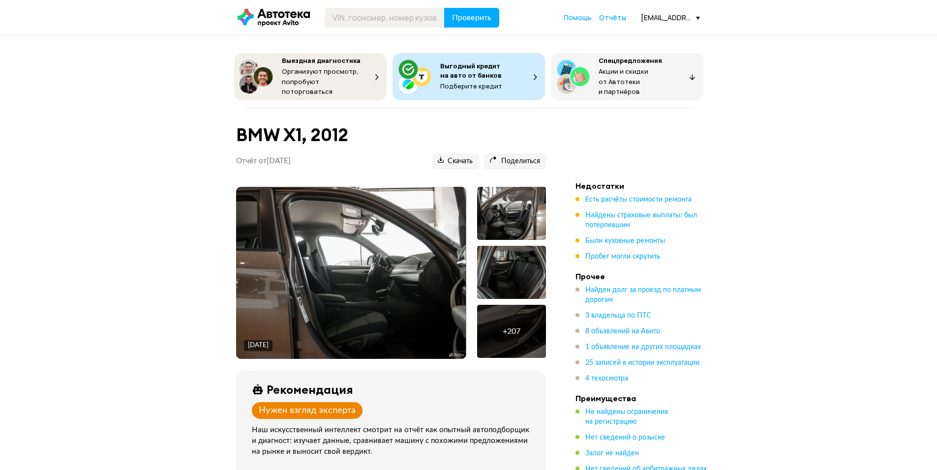
drag, startPoint x: 763, startPoint y: 141, endPoint x: 789, endPoint y: 125, distance: 30.3
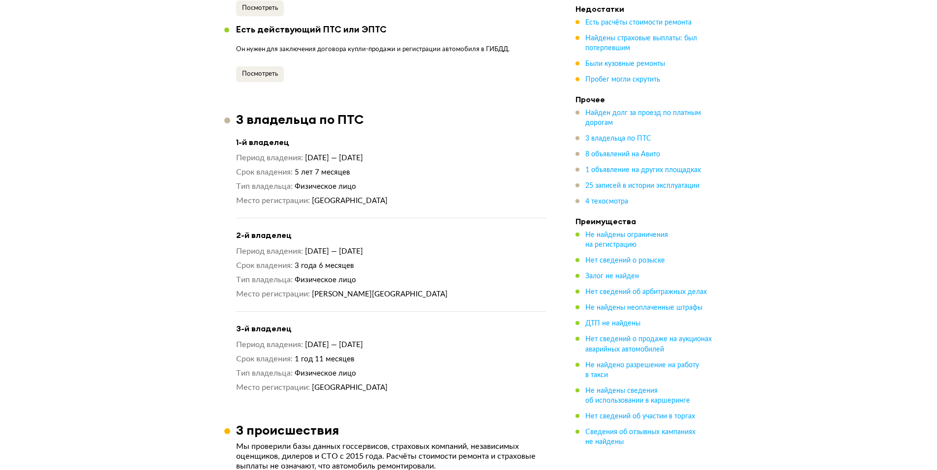
scroll to position [1340, 0]
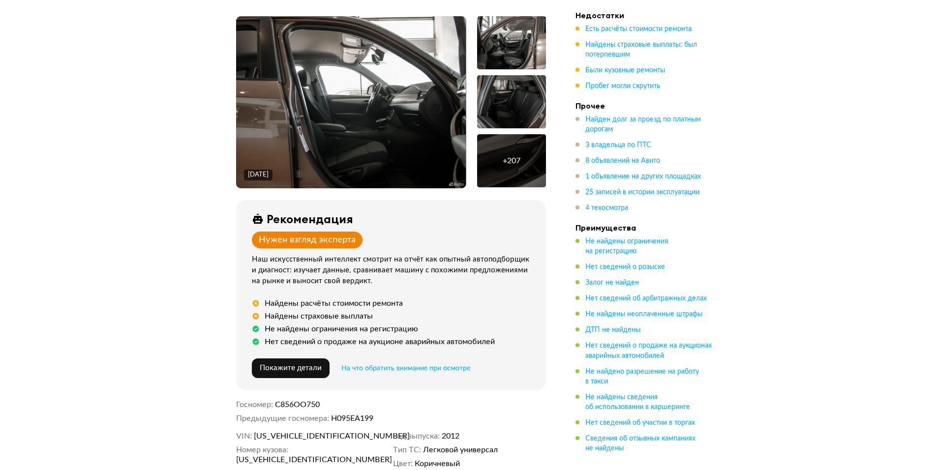
scroll to position [0, 0]
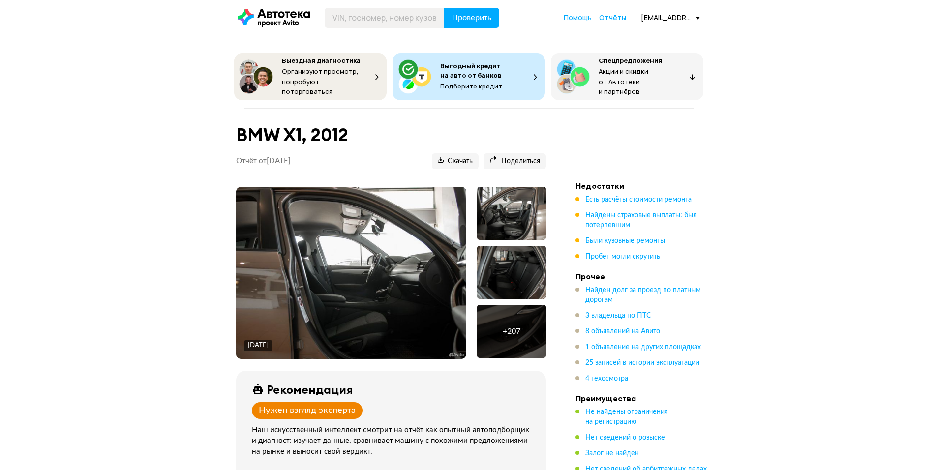
drag, startPoint x: 867, startPoint y: 179, endPoint x: 839, endPoint y: 145, distance: 44.3
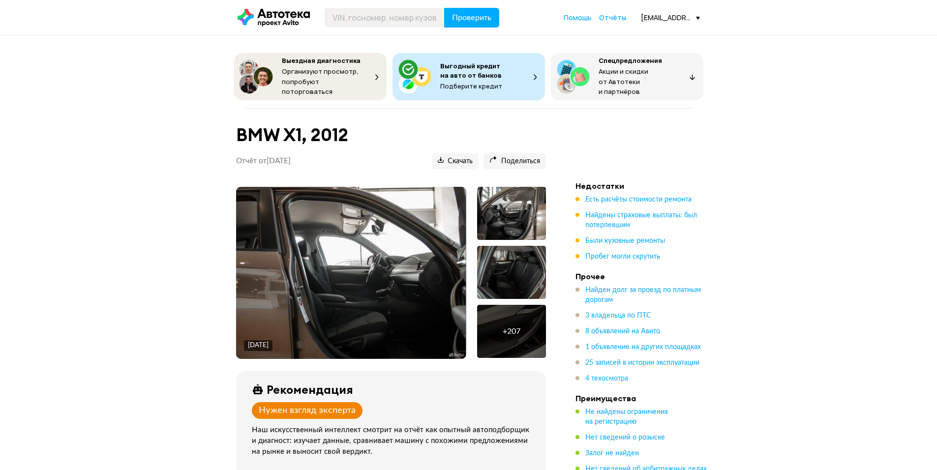
drag, startPoint x: 845, startPoint y: 119, endPoint x: 842, endPoint y: 123, distance: 5.3
drag, startPoint x: 879, startPoint y: 104, endPoint x: 825, endPoint y: 129, distance: 59.7
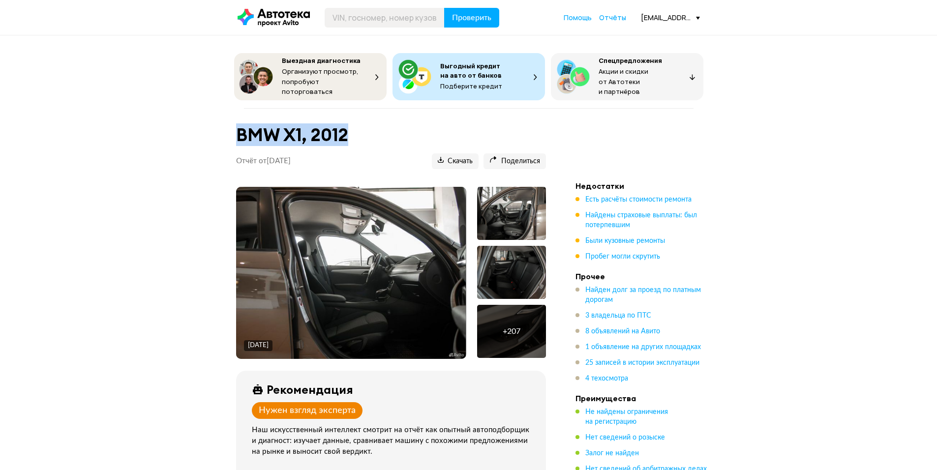
drag, startPoint x: 910, startPoint y: 118, endPoint x: 908, endPoint y: 104, distance: 13.4
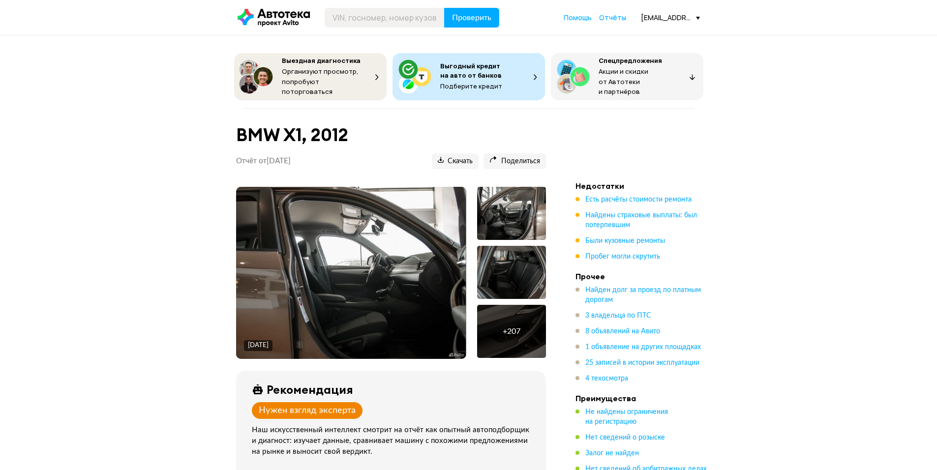
drag, startPoint x: 789, startPoint y: 139, endPoint x: 779, endPoint y: 164, distance: 27.4
drag, startPoint x: 741, startPoint y: 269, endPoint x: 731, endPoint y: 232, distance: 38.5
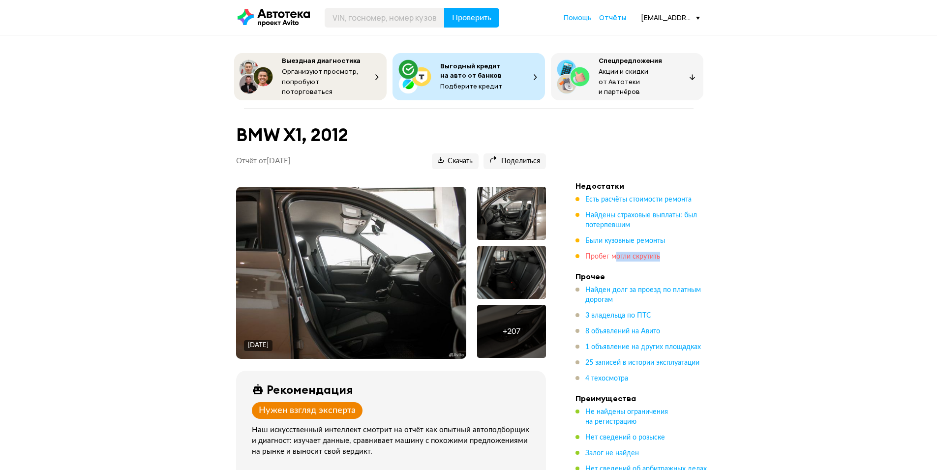
drag, startPoint x: 649, startPoint y: 253, endPoint x: 615, endPoint y: 254, distance: 33.5
click at [615, 254] on ul "Есть расчёты стоимости ремонта Найдены страховые выплаты: был потерпевшим Были …" at bounding box center [645, 228] width 138 height 67
click at [528, 331] on div "+ 207" at bounding box center [511, 331] width 69 height 53
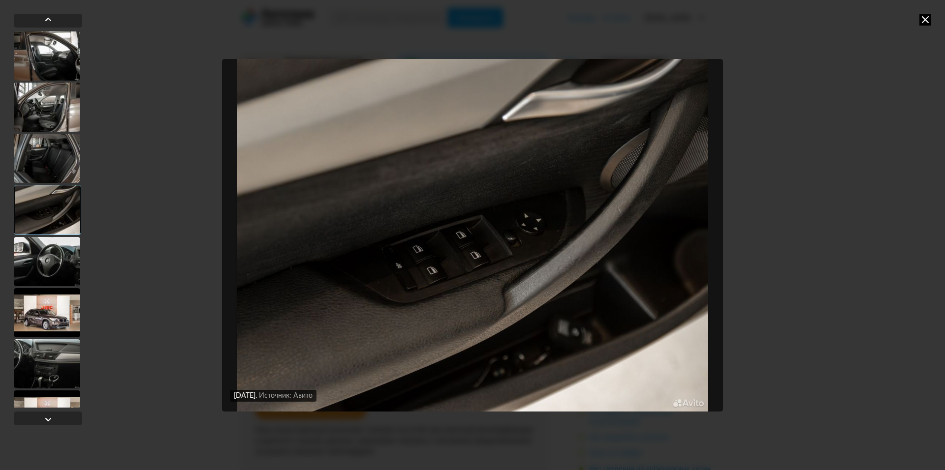
click at [55, 318] on div at bounding box center [47, 312] width 66 height 49
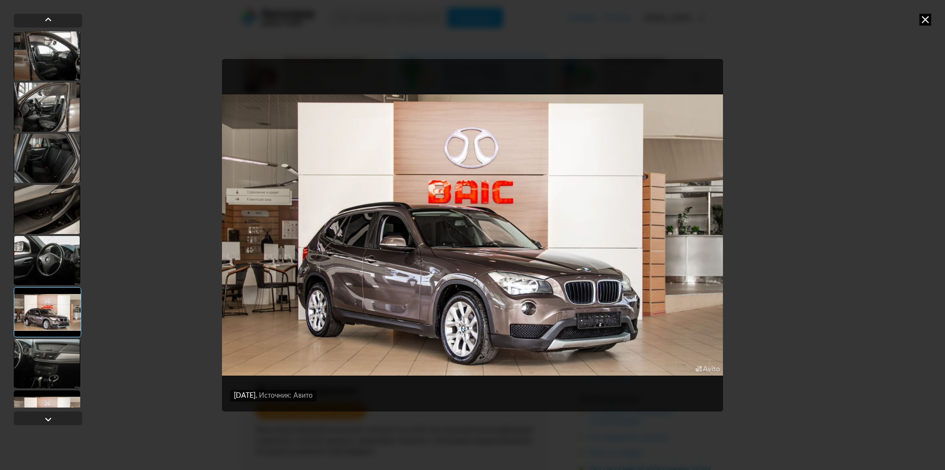
click at [53, 257] on div at bounding box center [47, 260] width 66 height 49
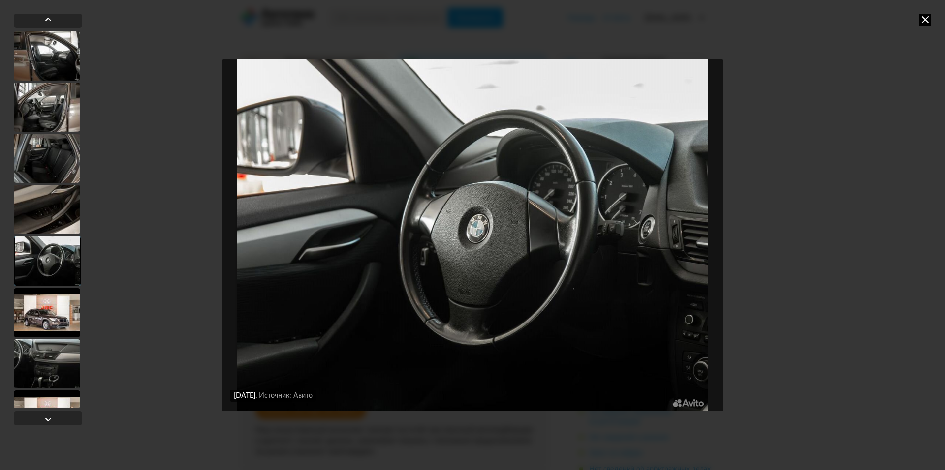
drag, startPoint x: 530, startPoint y: 304, endPoint x: 418, endPoint y: 328, distance: 114.3
click at [59, 322] on div at bounding box center [47, 312] width 66 height 49
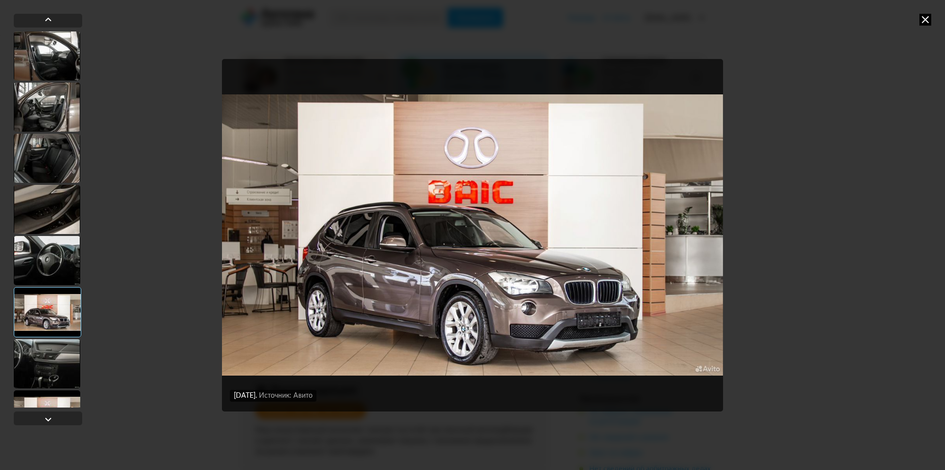
click at [922, 22] on icon at bounding box center [925, 20] width 12 height 12
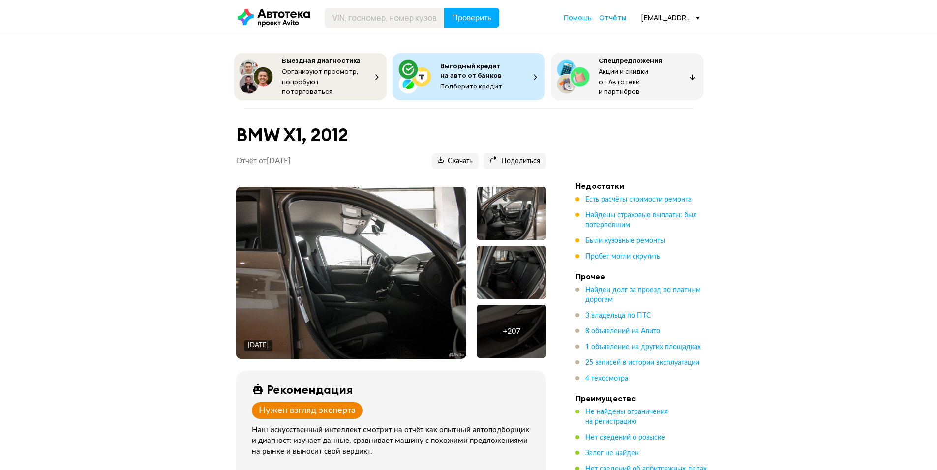
drag, startPoint x: 849, startPoint y: 238, endPoint x: 839, endPoint y: 185, distance: 54.0
drag, startPoint x: 843, startPoint y: 177, endPoint x: 842, endPoint y: 171, distance: 6.6
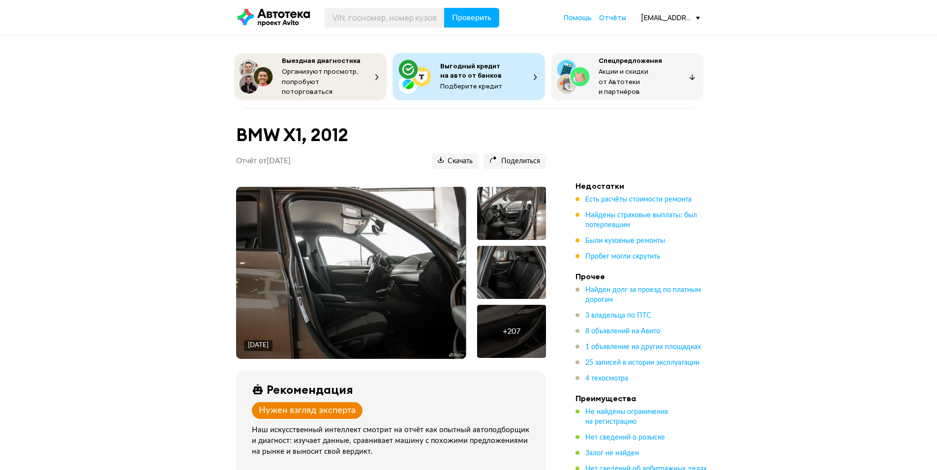
drag, startPoint x: 853, startPoint y: 219, endPoint x: 841, endPoint y: 190, distance: 31.6
drag, startPoint x: 835, startPoint y: 190, endPoint x: 836, endPoint y: 185, distance: 5.1
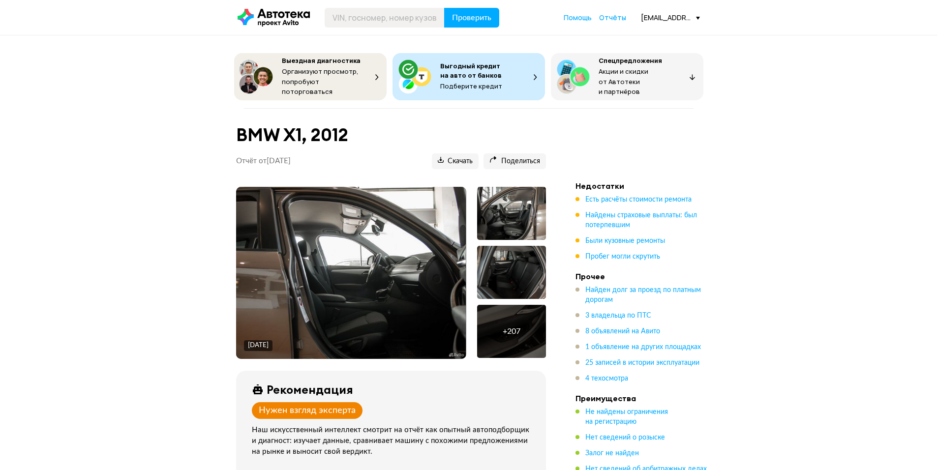
drag, startPoint x: 837, startPoint y: 213, endPoint x: 836, endPoint y: 196, distance: 17.2
drag, startPoint x: 819, startPoint y: 177, endPoint x: 813, endPoint y: 184, distance: 9.1
drag, startPoint x: 827, startPoint y: 196, endPoint x: 847, endPoint y: 193, distance: 20.5
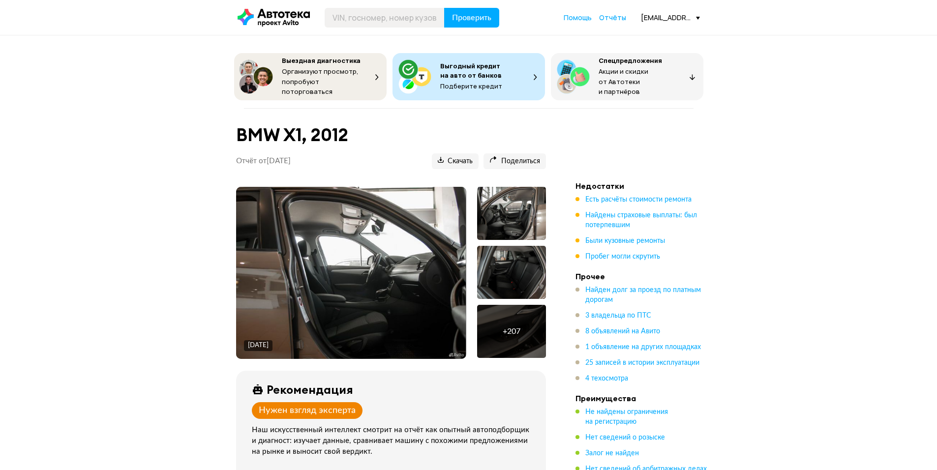
drag, startPoint x: 853, startPoint y: 154, endPoint x: 850, endPoint y: 108, distance: 45.9
drag, startPoint x: 850, startPoint y: 108, endPoint x: 859, endPoint y: 96, distance: 14.8
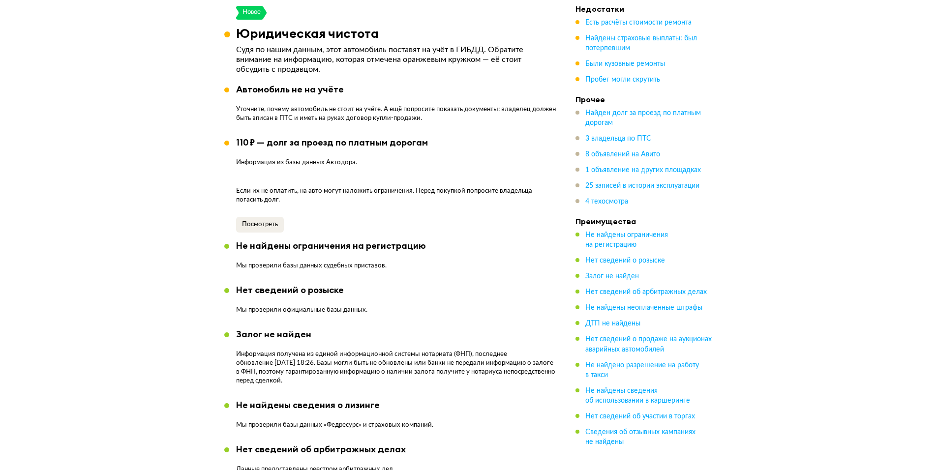
scroll to position [288, 0]
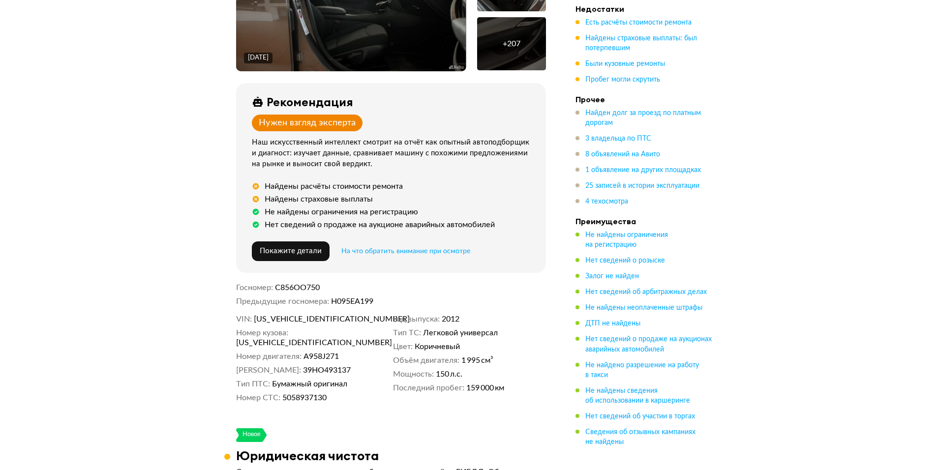
drag, startPoint x: 937, startPoint y: 39, endPoint x: 944, endPoint y: 25, distance: 15.8
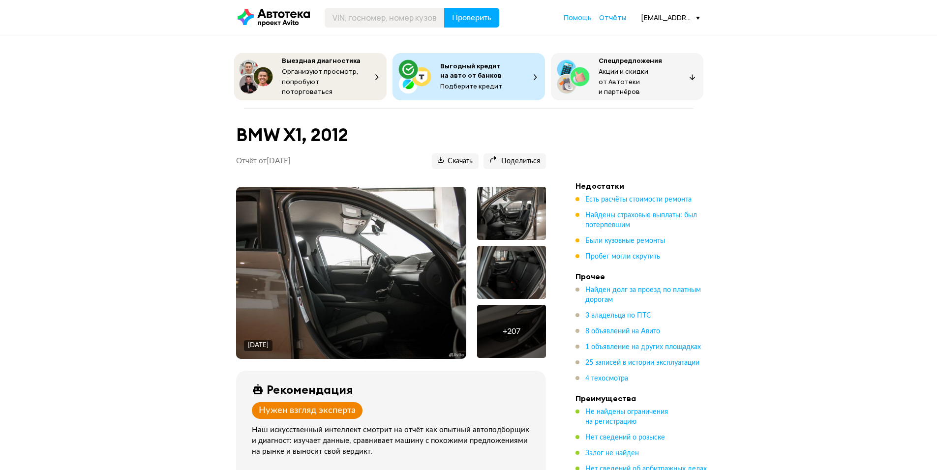
drag, startPoint x: 833, startPoint y: 262, endPoint x: 827, endPoint y: 220, distance: 41.7
drag, startPoint x: 825, startPoint y: 213, endPoint x: 827, endPoint y: 224, distance: 10.9
drag, startPoint x: 827, startPoint y: 252, endPoint x: 829, endPoint y: 233, distance: 19.2
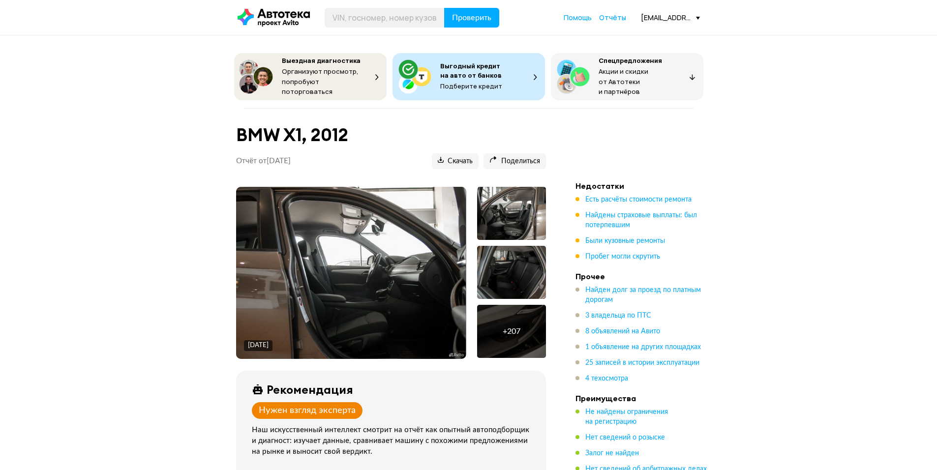
drag, startPoint x: 825, startPoint y: 237, endPoint x: 824, endPoint y: 245, distance: 7.9
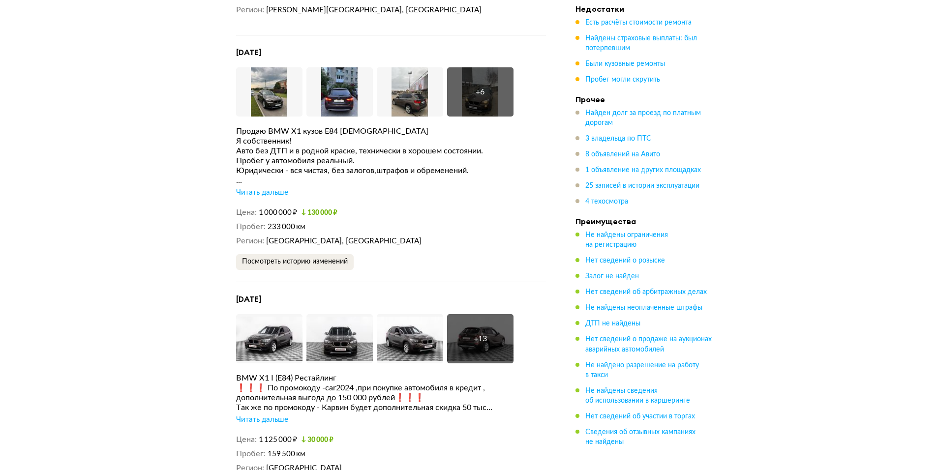
scroll to position [2041, 0]
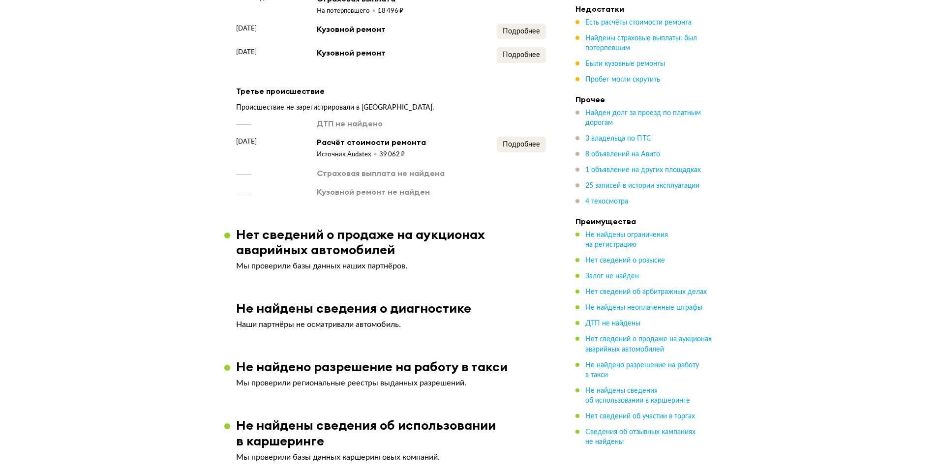
drag, startPoint x: 928, startPoint y: 89, endPoint x: 928, endPoint y: 127, distance: 38.9
drag, startPoint x: 915, startPoint y: 115, endPoint x: 934, endPoint y: 131, distance: 25.5
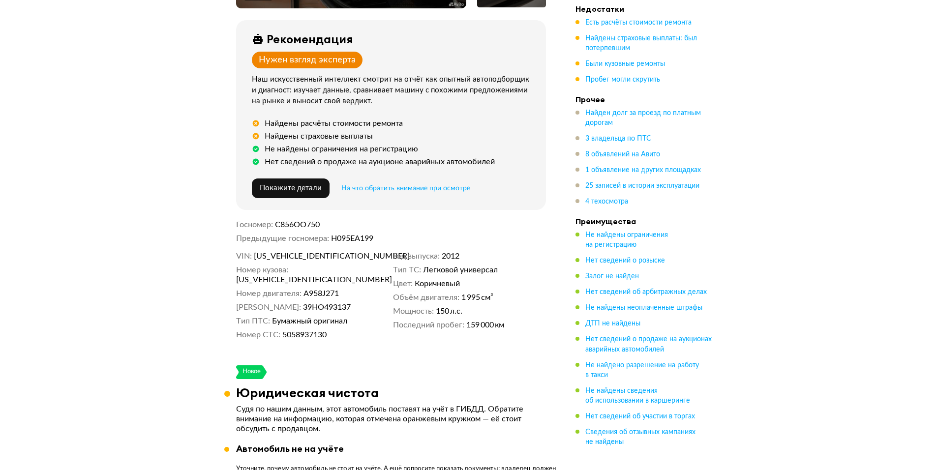
scroll to position [0, 0]
